Goal: Navigation & Orientation: Find specific page/section

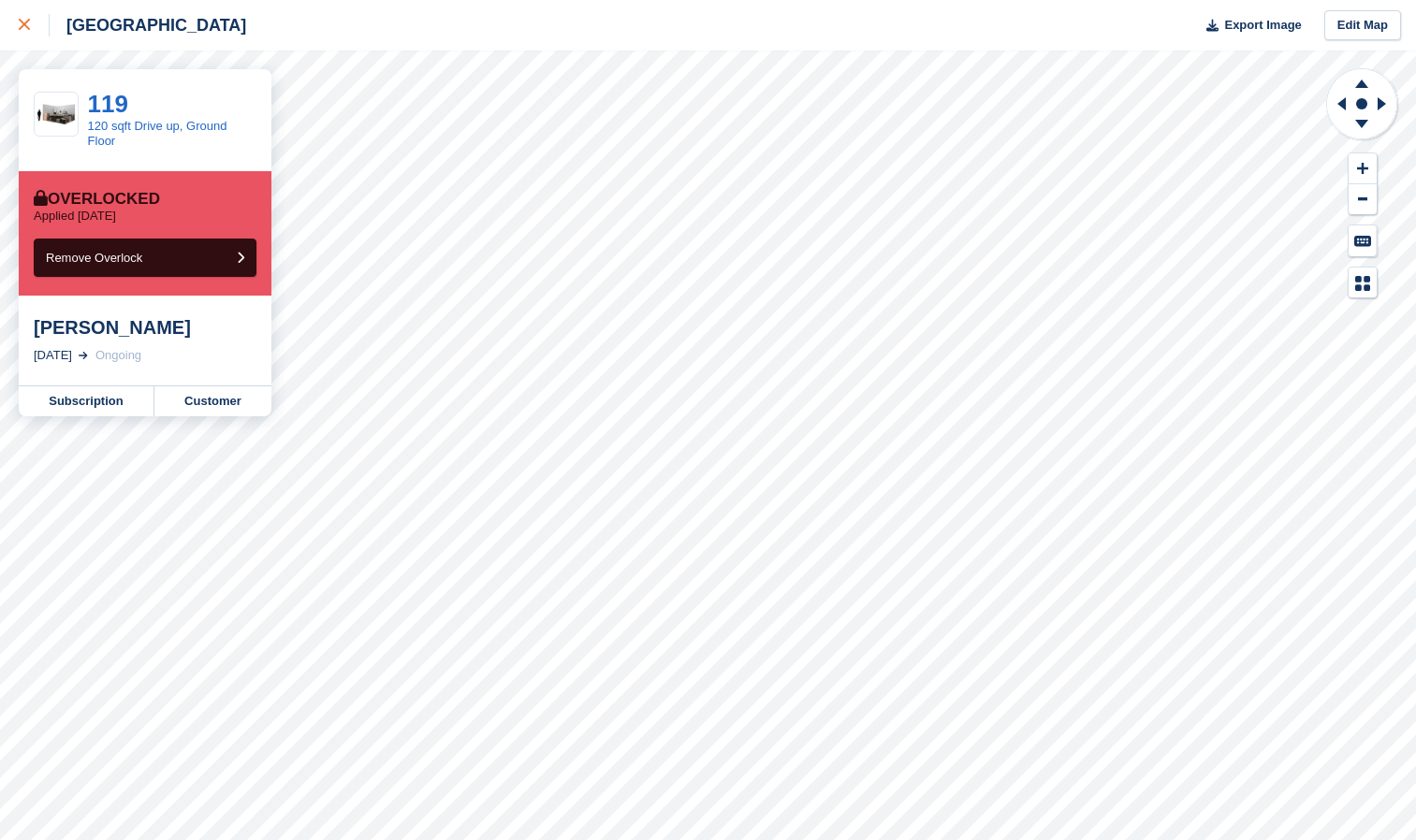
click at [27, 19] on div at bounding box center [34, 25] width 31 height 22
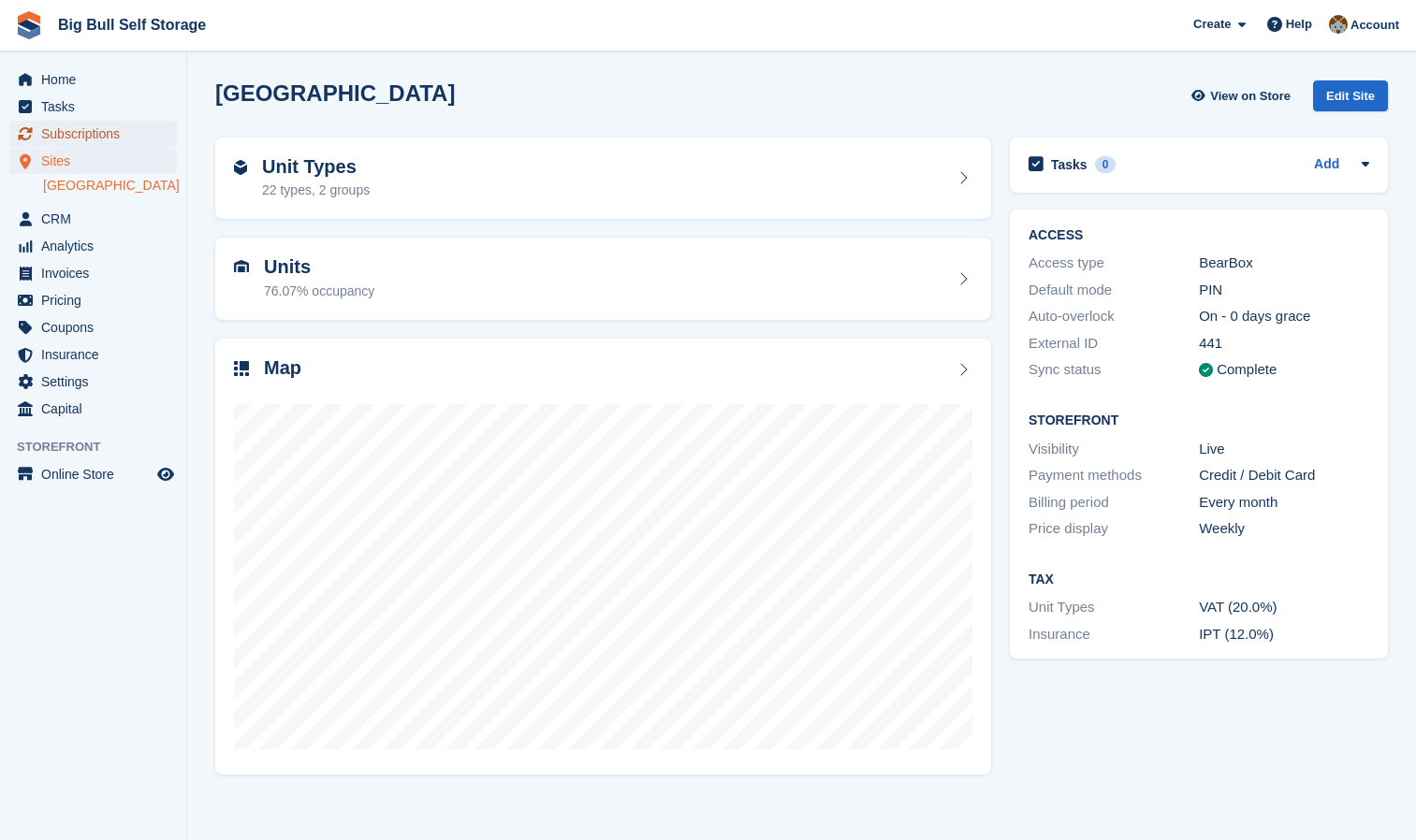
click at [102, 136] on span "Subscriptions" at bounding box center [97, 133] width 112 height 26
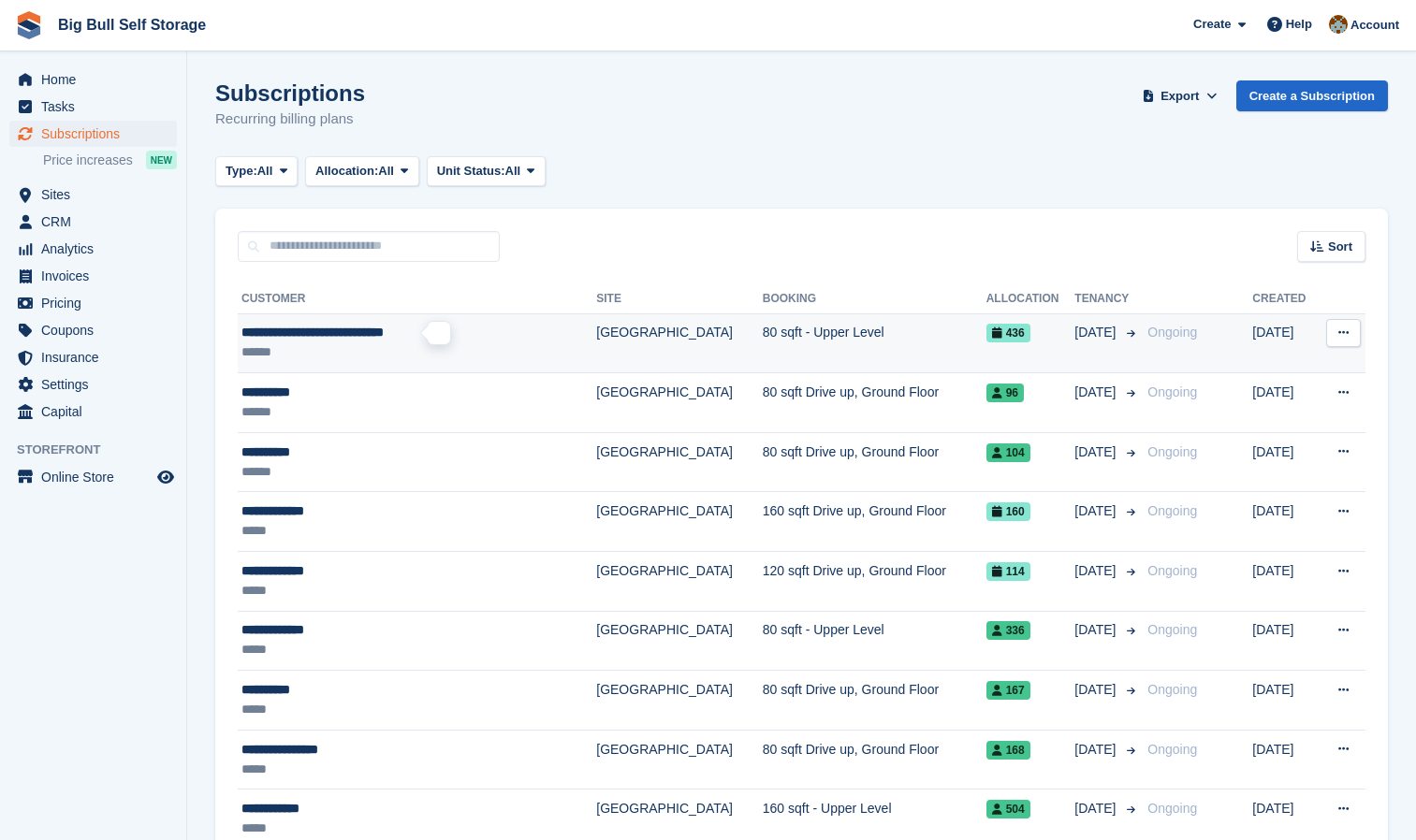
click at [346, 333] on span "**********" at bounding box center [312, 332] width 143 height 13
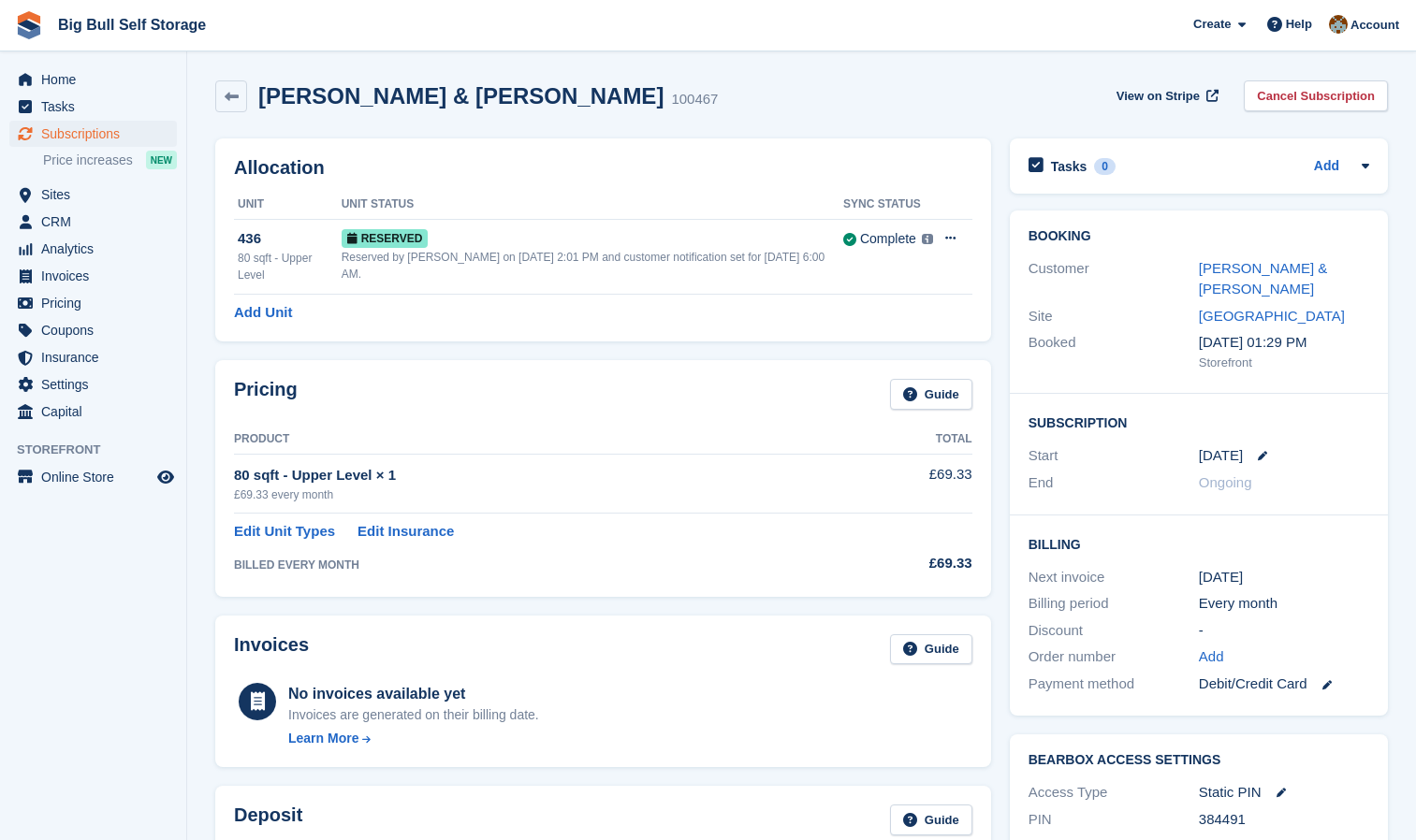
scroll to position [4, 0]
drag, startPoint x: 1253, startPoint y: 821, endPoint x: 1197, endPoint y: 823, distance: 56.0
click at [1197, 823] on div "PIN 384491" at bounding box center [1199, 818] width 341 height 27
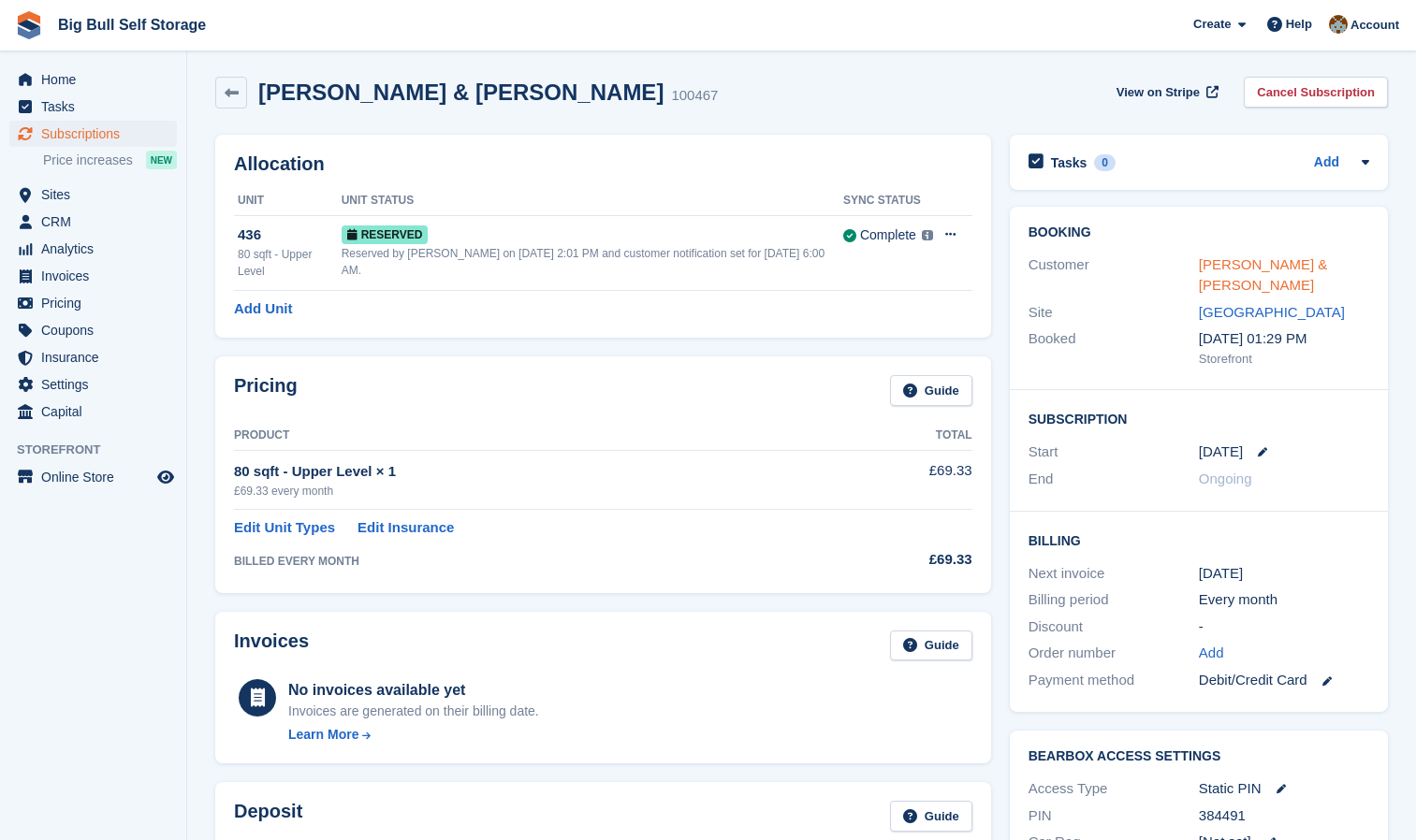
click at [1234, 258] on div "Melanie Duncalf & Jamie Britchford" at bounding box center [1285, 276] width 171 height 42
click at [1234, 269] on link "Melanie Duncalf & Jamie Britchford" at bounding box center [1264, 275] width 129 height 37
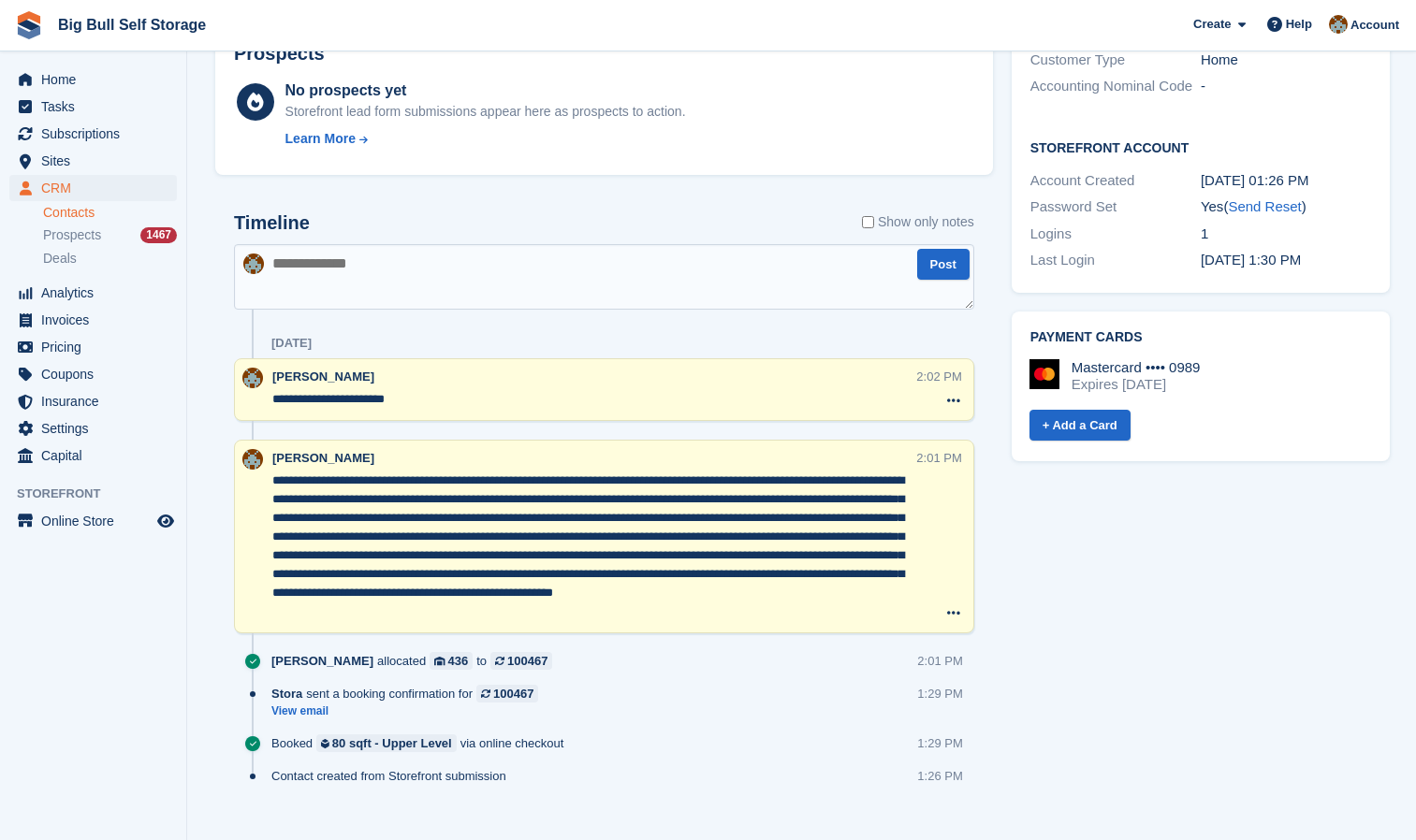
scroll to position [706, 0]
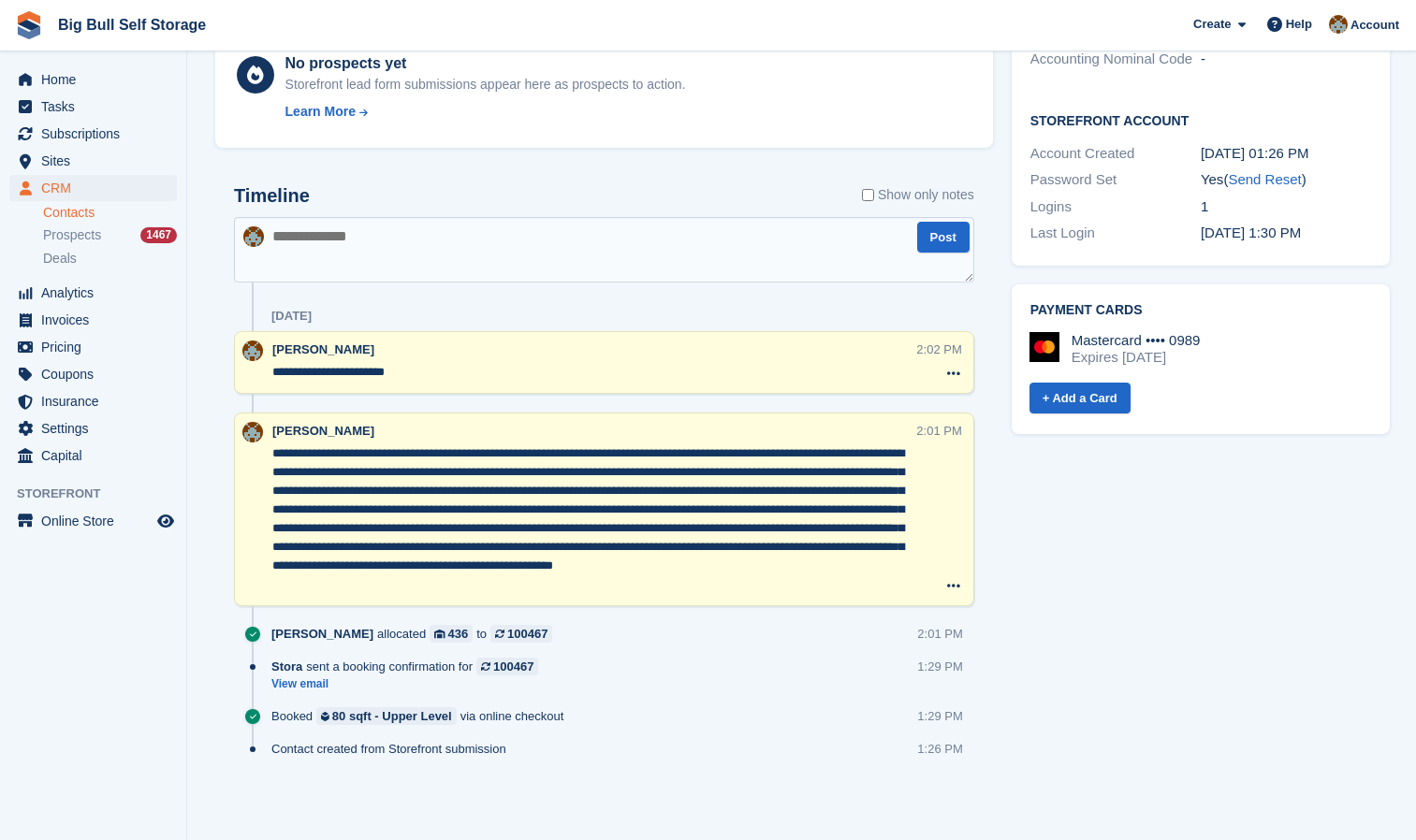
click at [344, 240] on textarea at bounding box center [604, 250] width 741 height 65
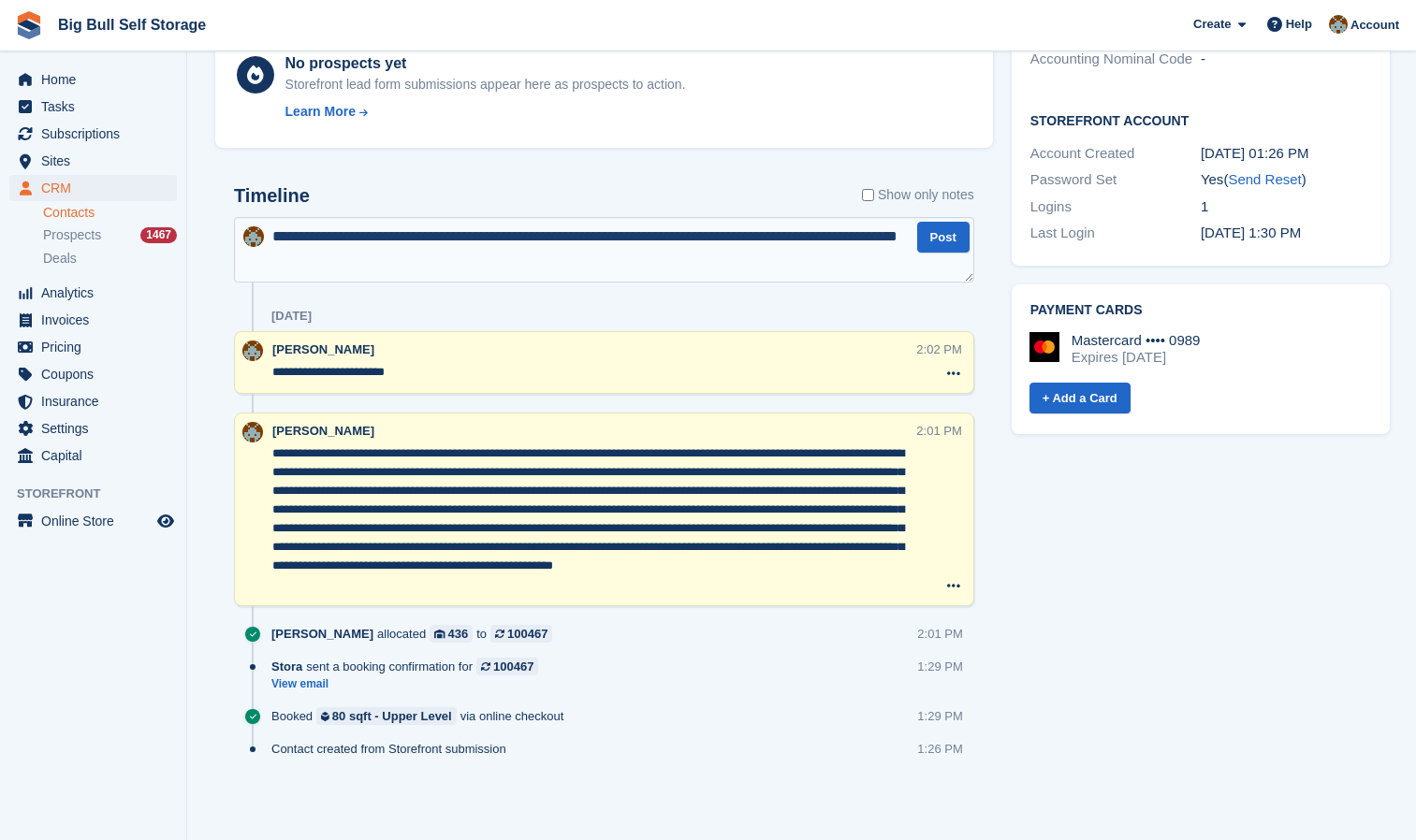
type textarea "**********"
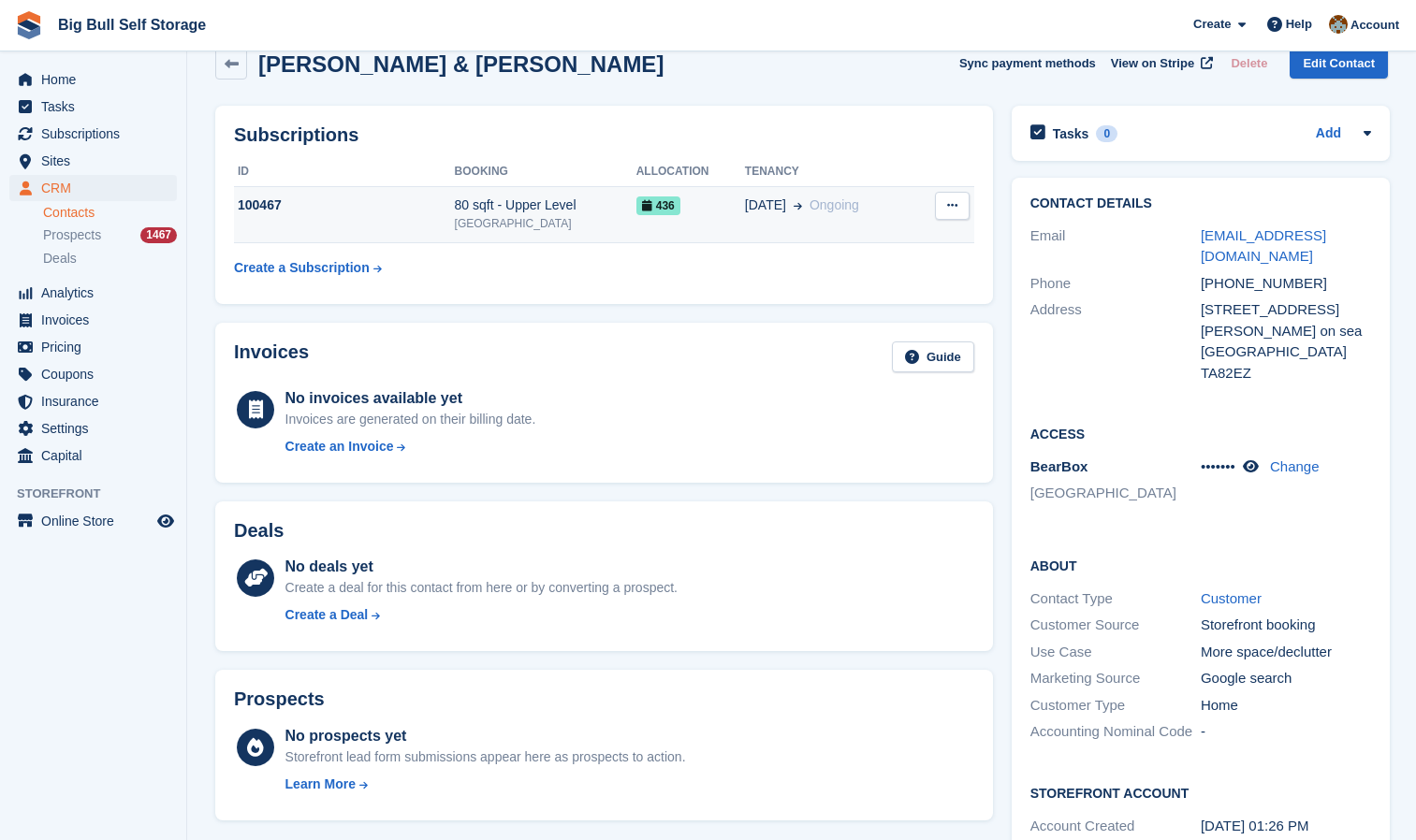
scroll to position [0, 0]
